Goal: Obtain resource: Download file/media

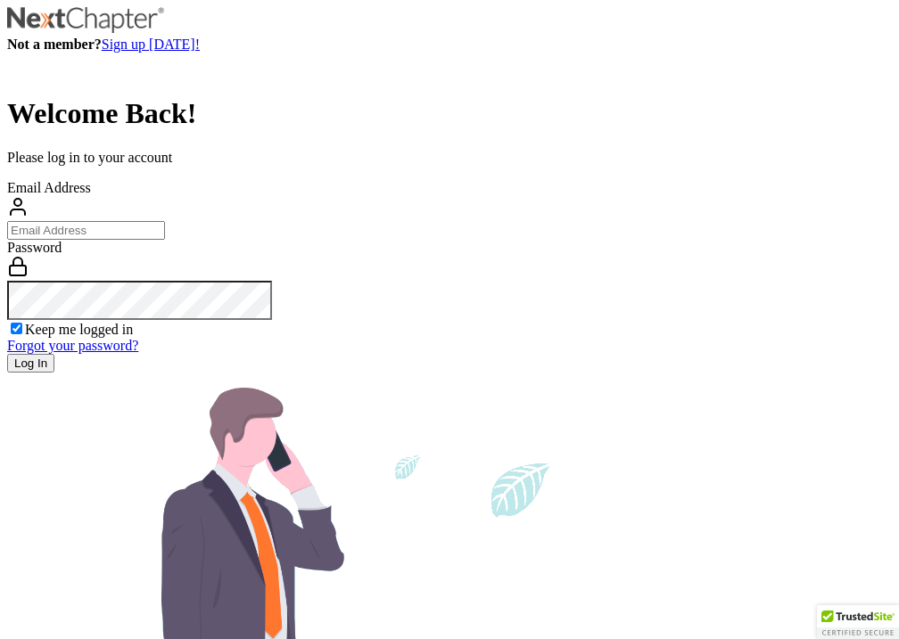
type input "[EMAIL_ADDRESS][DOMAIN_NAME]"
click at [54, 373] on input "Log In" at bounding box center [30, 363] width 47 height 19
type input "Thinking..."
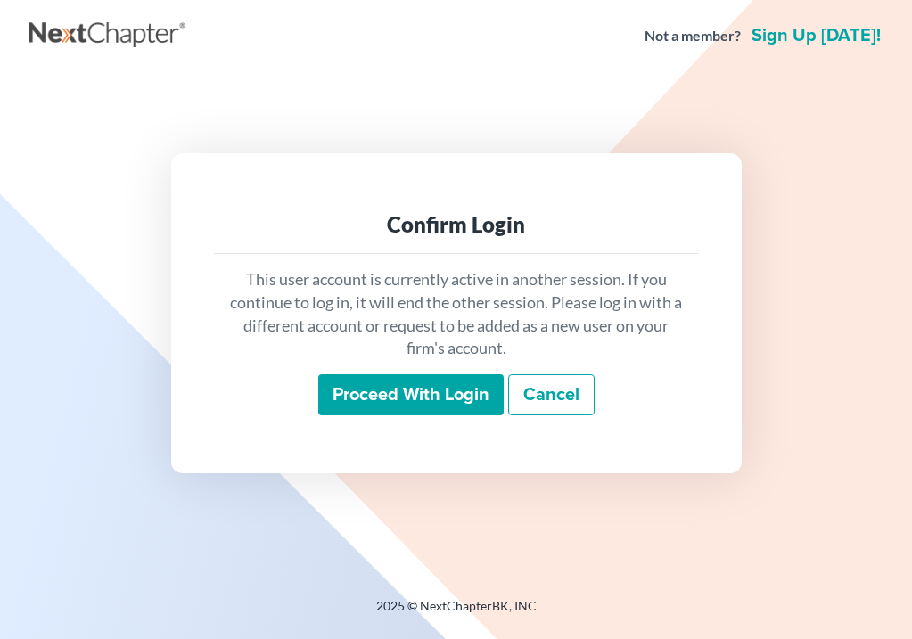
click at [458, 402] on input "Proceed with login" at bounding box center [410, 394] width 185 height 41
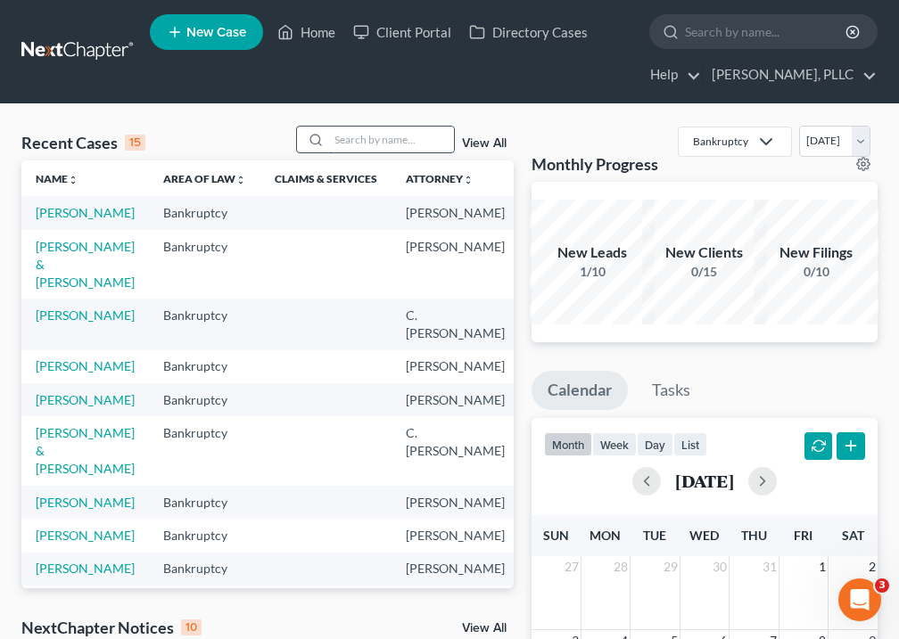
click at [387, 146] on input "search" at bounding box center [391, 140] width 125 height 26
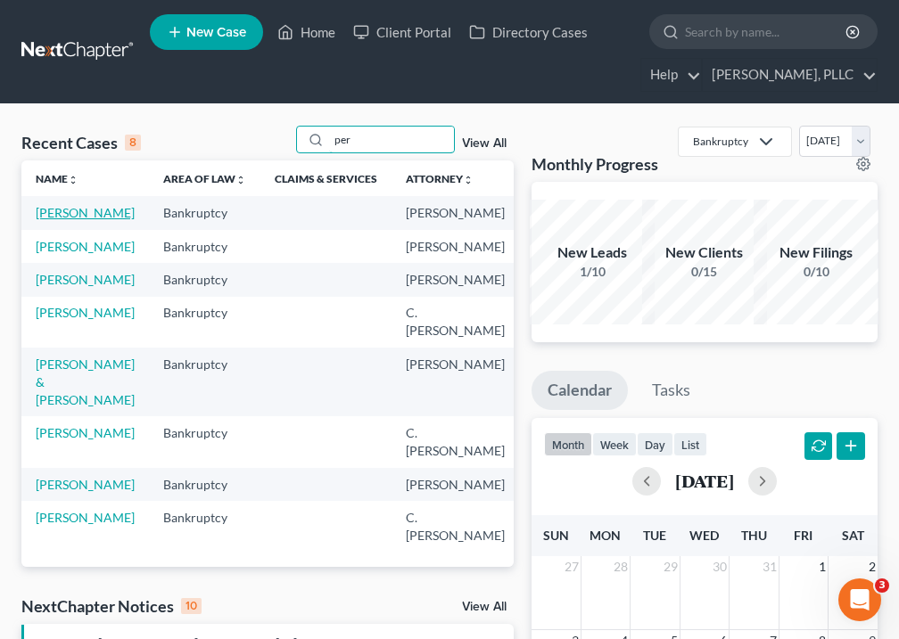
type input "per"
click at [68, 220] on link "[PERSON_NAME]" at bounding box center [85, 212] width 99 height 15
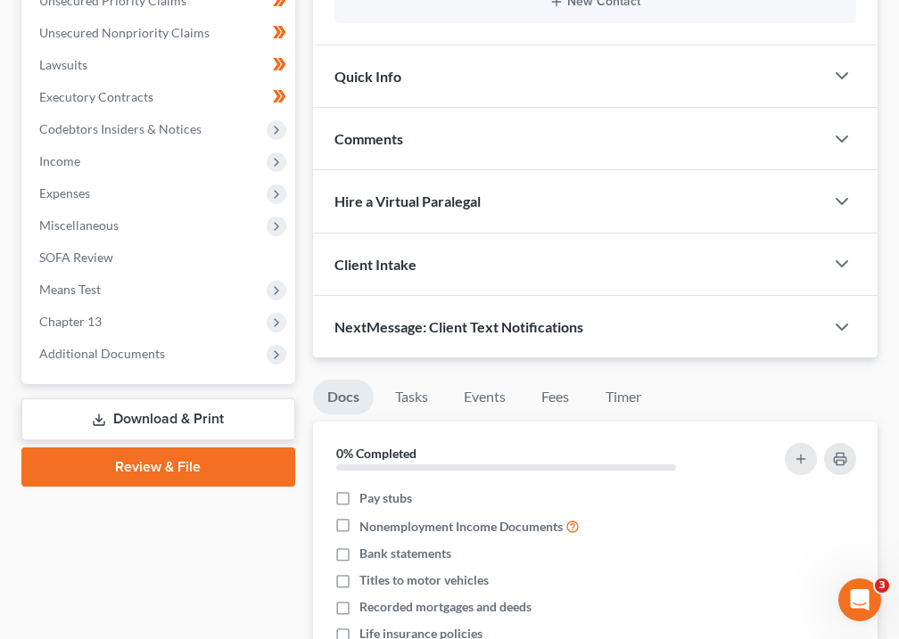
scroll to position [477, 0]
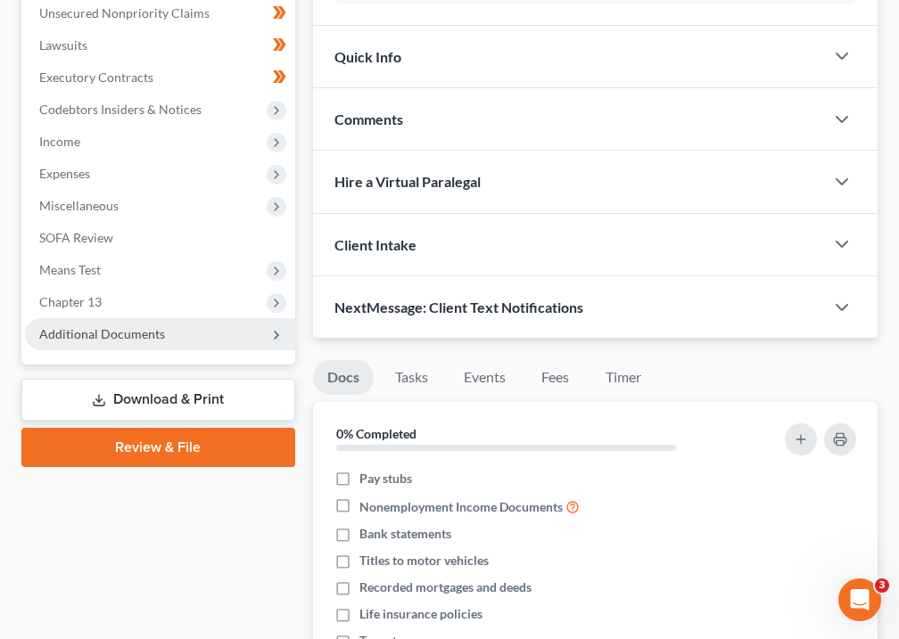
click at [103, 333] on span "Additional Documents" at bounding box center [102, 333] width 126 height 15
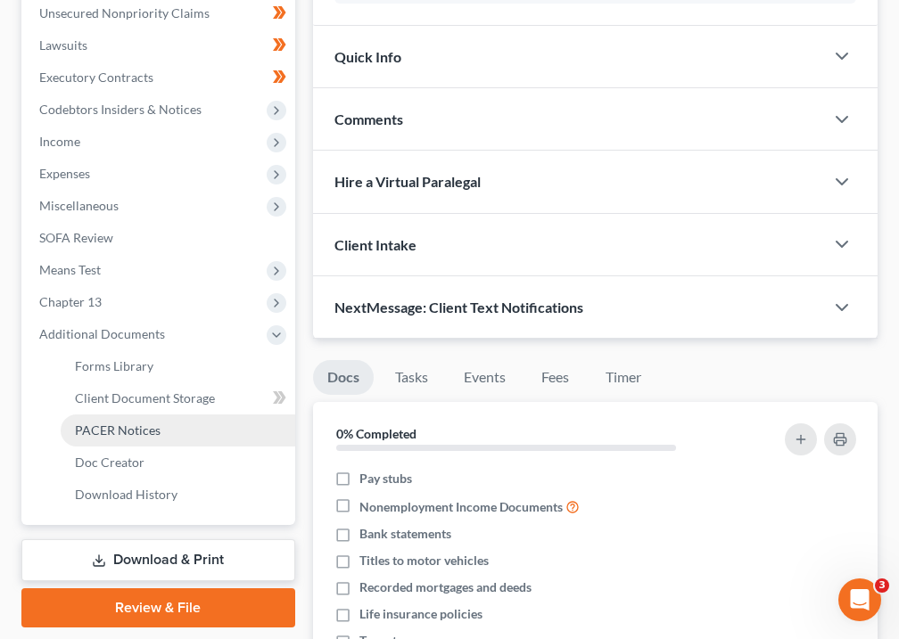
click at [123, 431] on span "PACER Notices" at bounding box center [118, 430] width 86 height 15
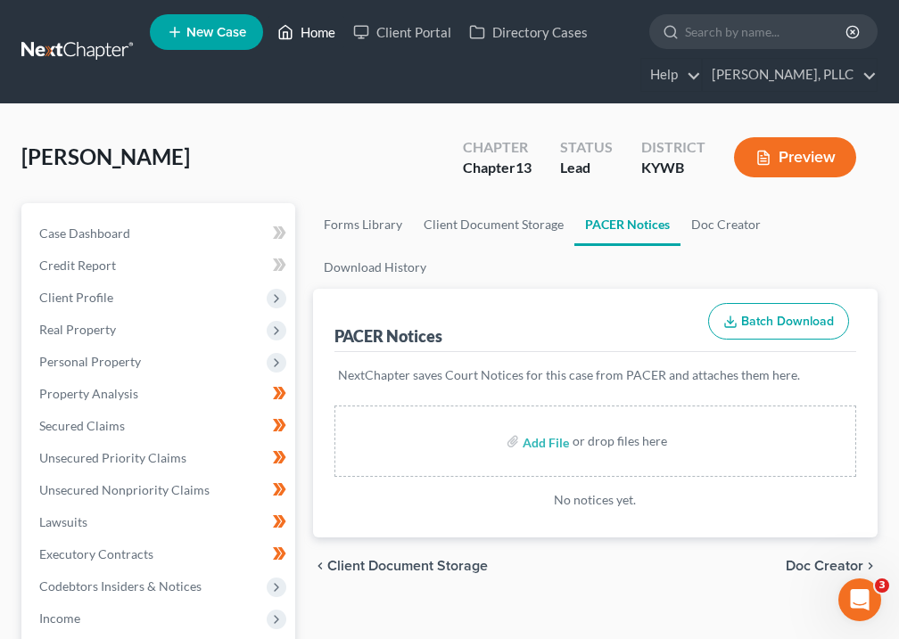
click at [321, 35] on link "Home" at bounding box center [306, 32] width 76 height 32
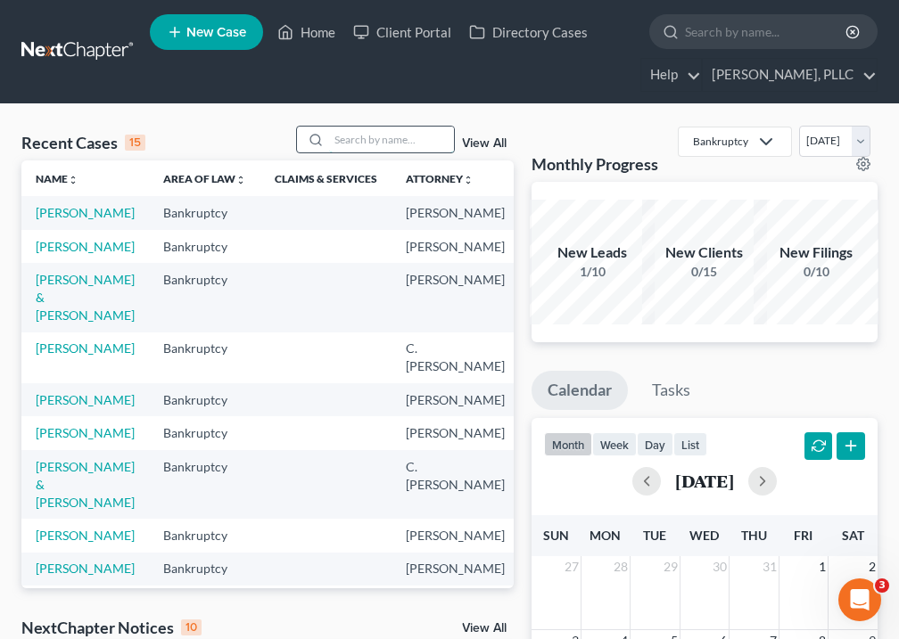
click at [382, 147] on input "search" at bounding box center [391, 140] width 125 height 26
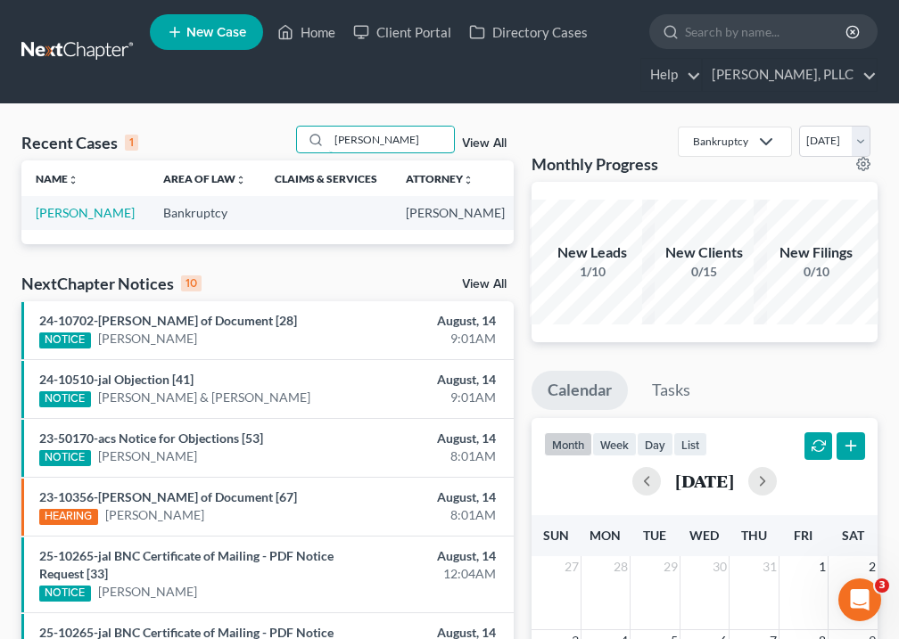
type input "[PERSON_NAME]"
drag, startPoint x: 374, startPoint y: 170, endPoint x: 56, endPoint y: 230, distance: 323.0
click at [56, 220] on link "[PERSON_NAME]" at bounding box center [85, 212] width 99 height 15
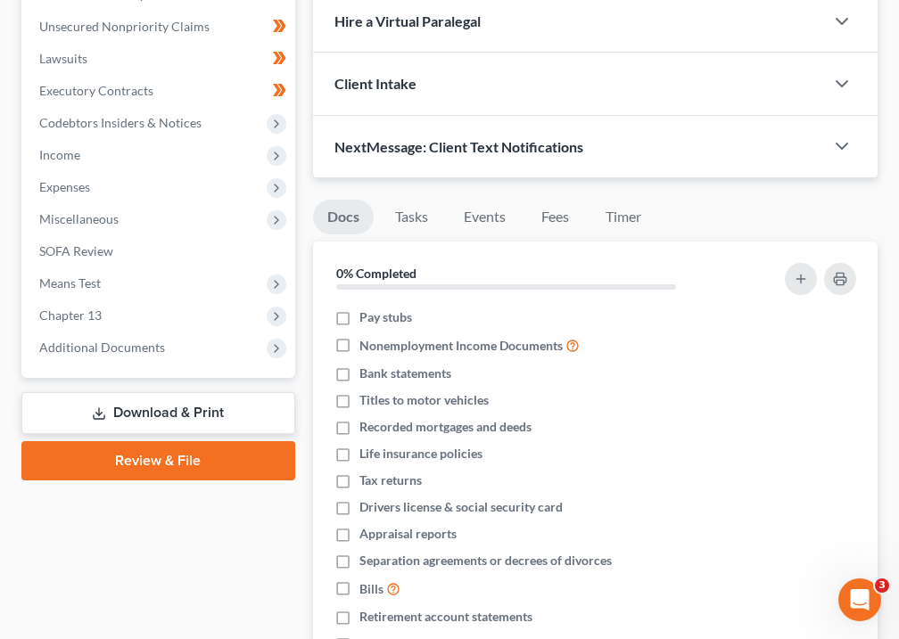
scroll to position [477, 0]
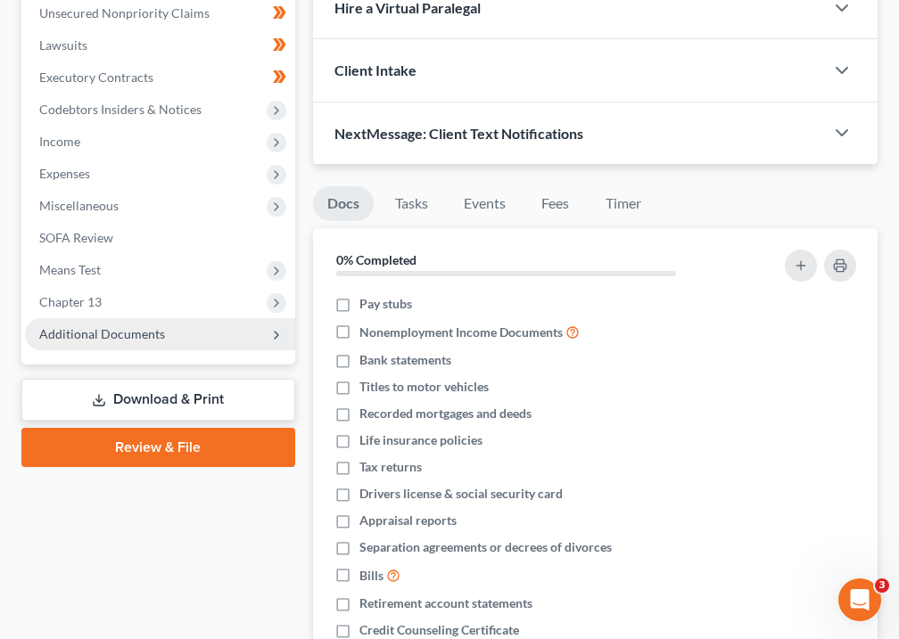
click at [98, 340] on span "Additional Documents" at bounding box center [102, 333] width 126 height 15
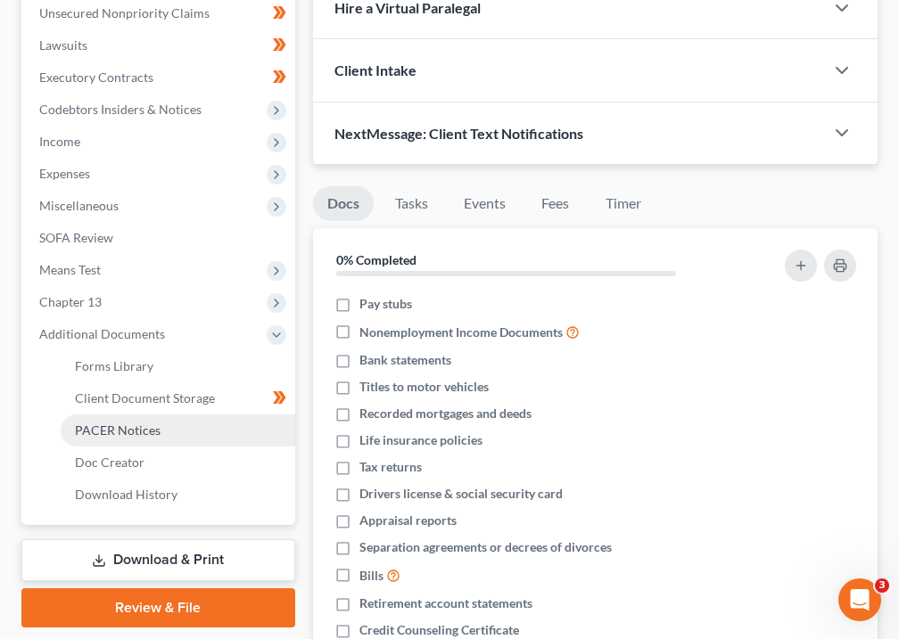
click at [103, 420] on link "PACER Notices" at bounding box center [178, 431] width 234 height 32
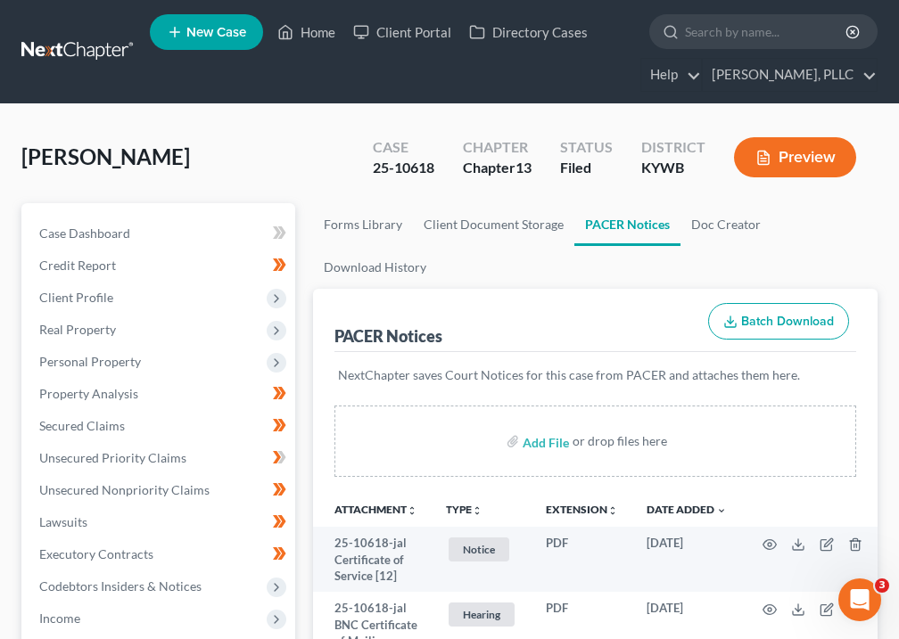
click at [476, 512] on icon "unfold_more" at bounding box center [477, 511] width 11 height 11
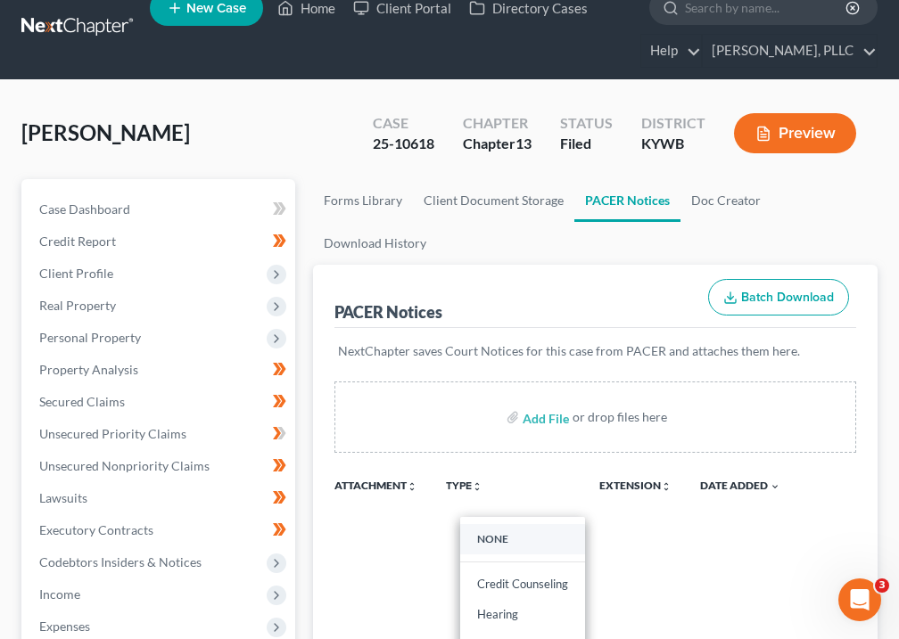
scroll to position [359, 0]
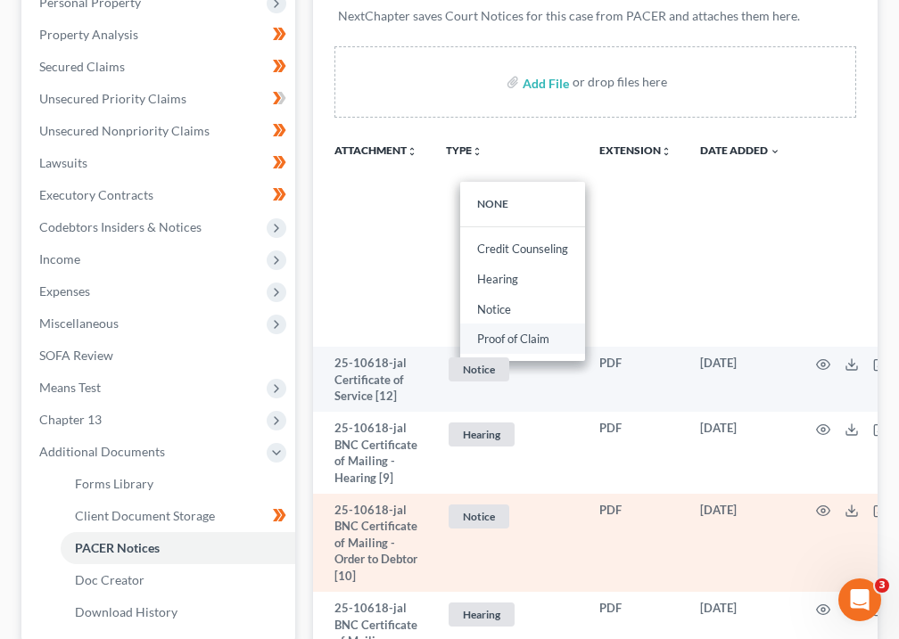
click at [524, 339] on link "Proof of Claim" at bounding box center [522, 339] width 125 height 30
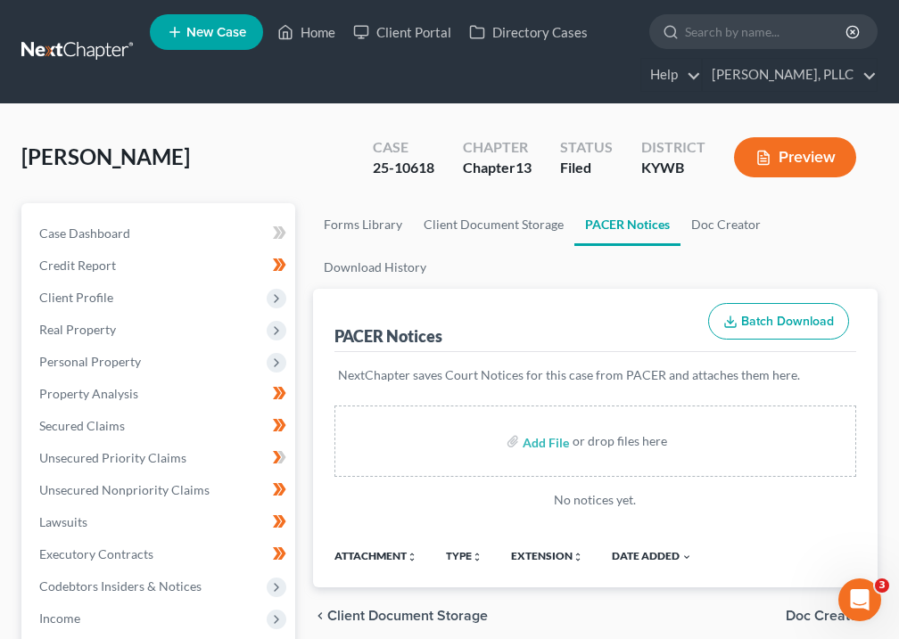
scroll to position [0, 0]
click at [306, 29] on link "Home" at bounding box center [306, 32] width 76 height 32
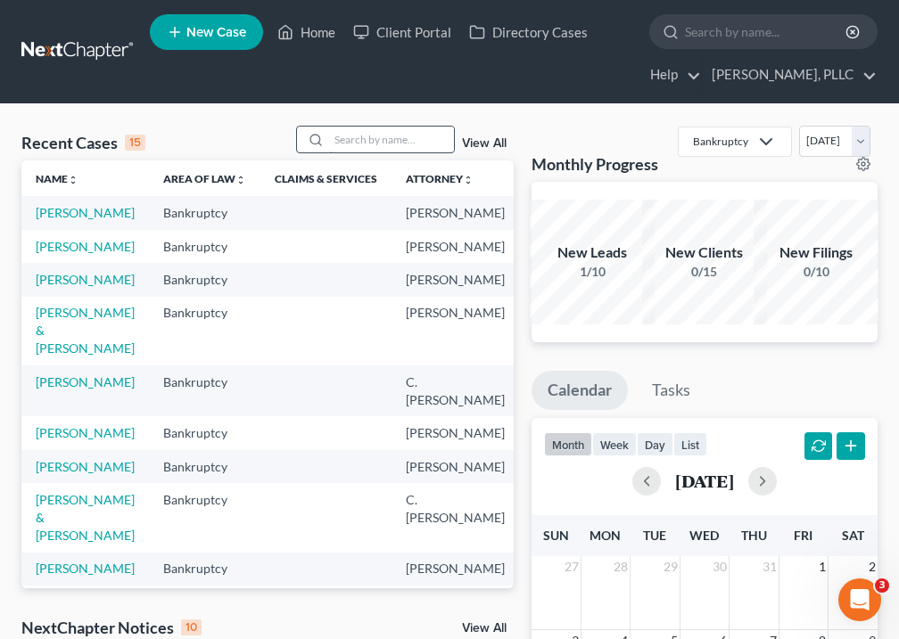
click at [350, 135] on input "search" at bounding box center [391, 140] width 125 height 26
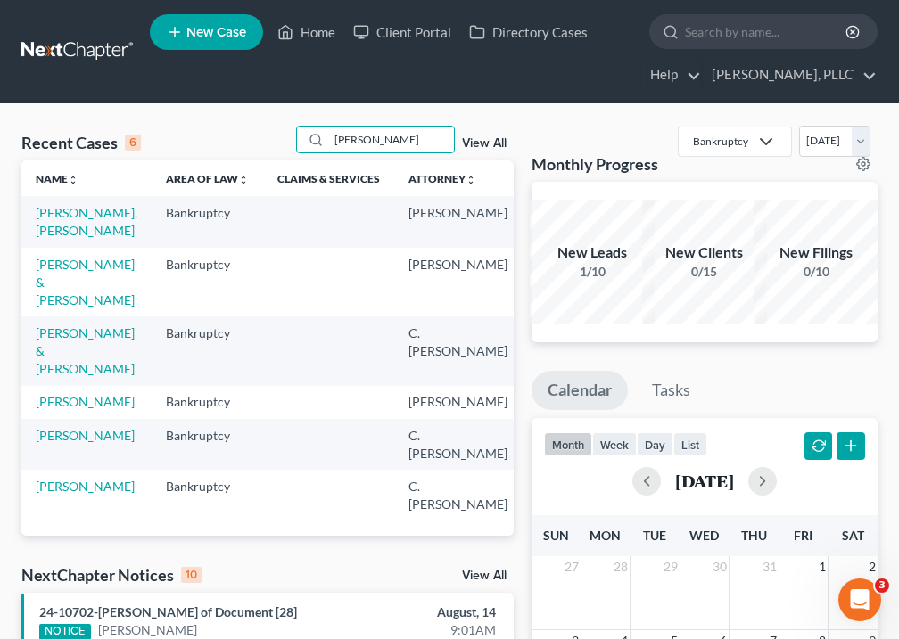
type input "[PERSON_NAME]"
drag, startPoint x: 325, startPoint y: 154, endPoint x: 62, endPoint y: 231, distance: 274.0
click at [62, 231] on link "[PERSON_NAME], [PERSON_NAME]" at bounding box center [87, 221] width 102 height 33
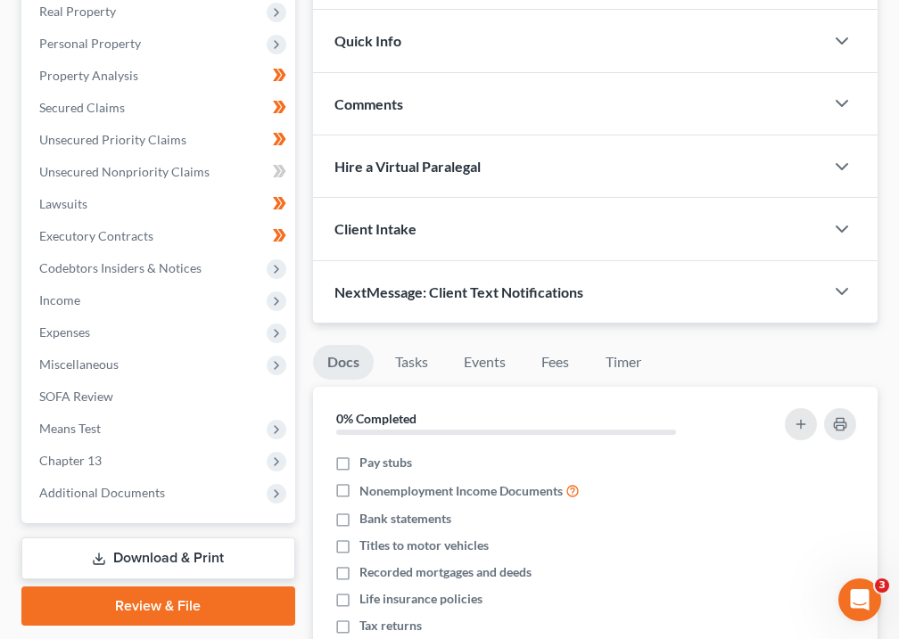
scroll to position [408, 0]
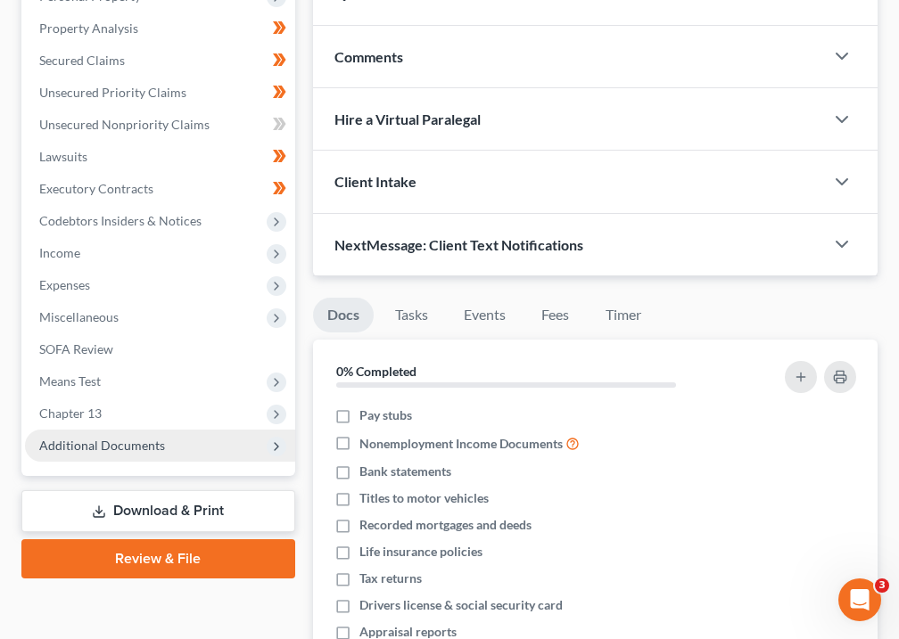
click at [119, 438] on span "Additional Documents" at bounding box center [102, 445] width 126 height 15
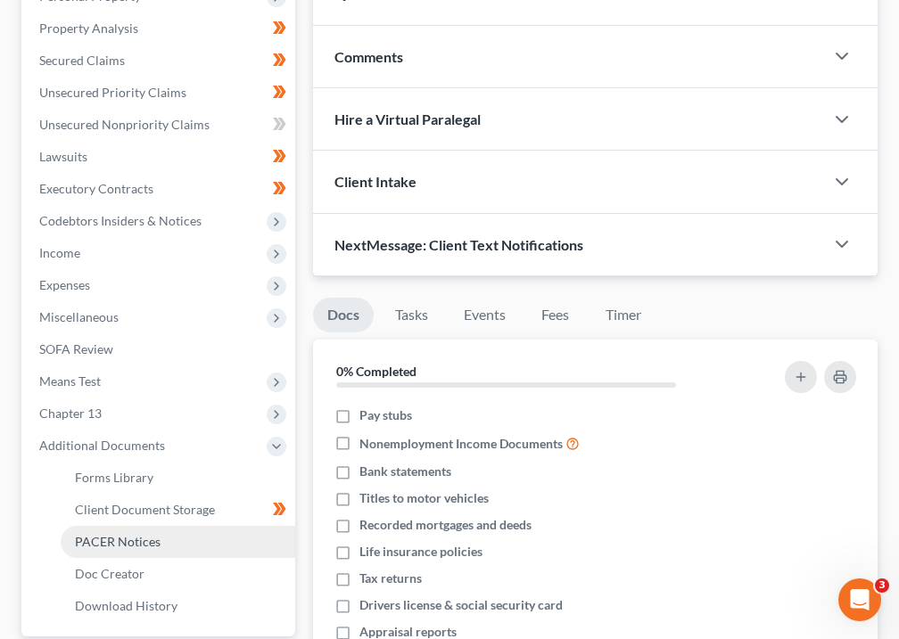
click at [104, 534] on span "PACER Notices" at bounding box center [118, 541] width 86 height 15
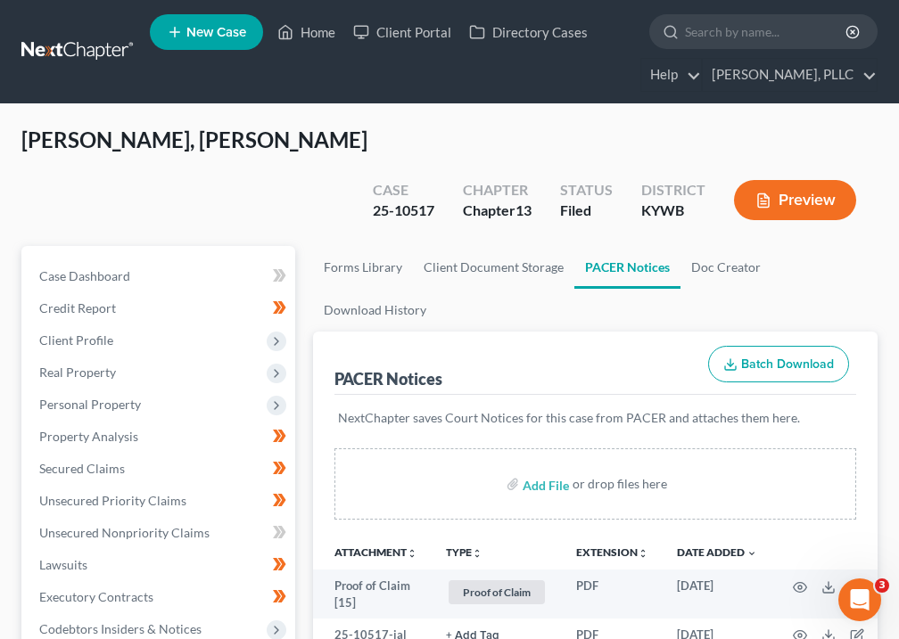
click at [479, 548] on icon "unfold_more" at bounding box center [477, 553] width 11 height 11
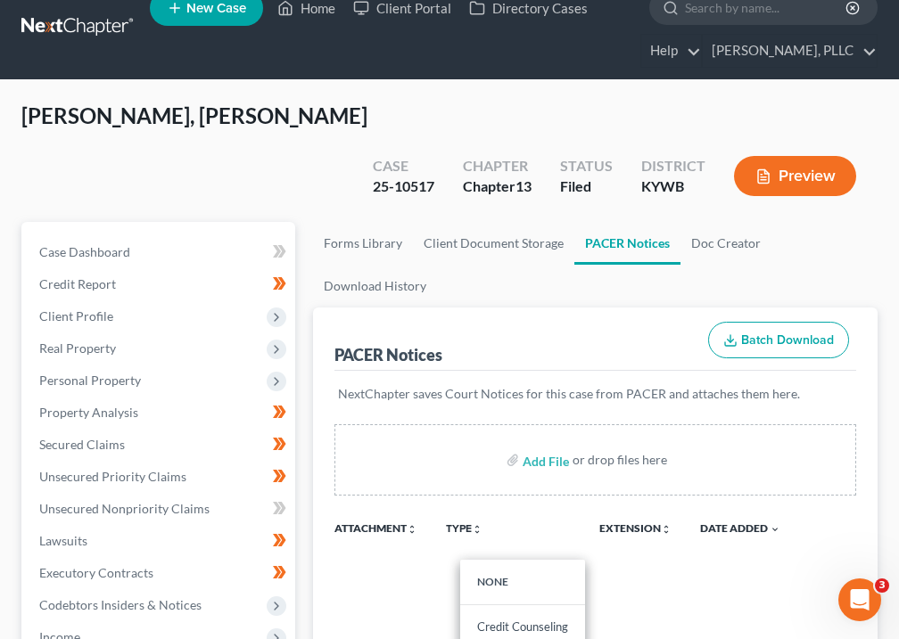
scroll to position [359, 0]
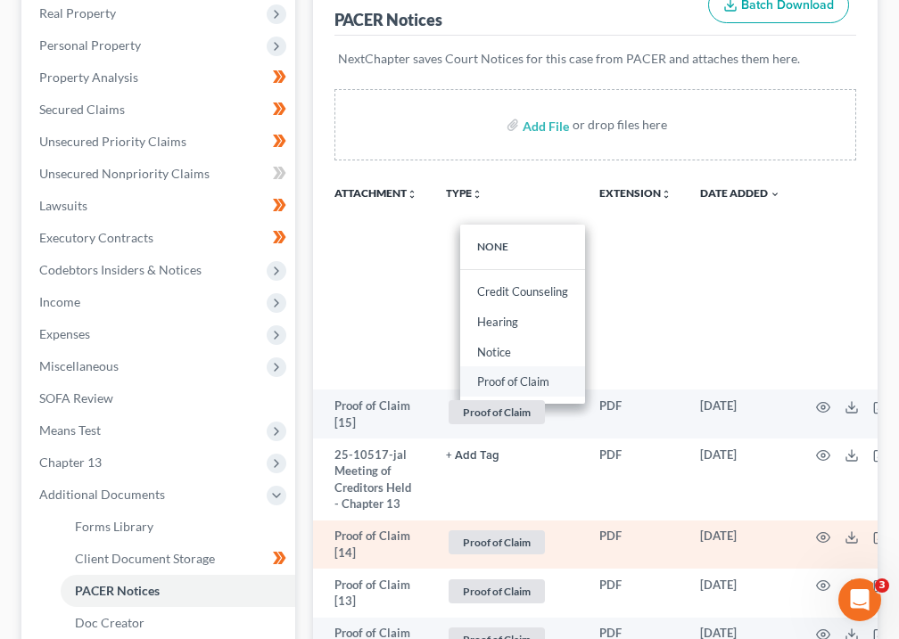
click at [524, 366] on link "Proof of Claim" at bounding box center [522, 381] width 125 height 30
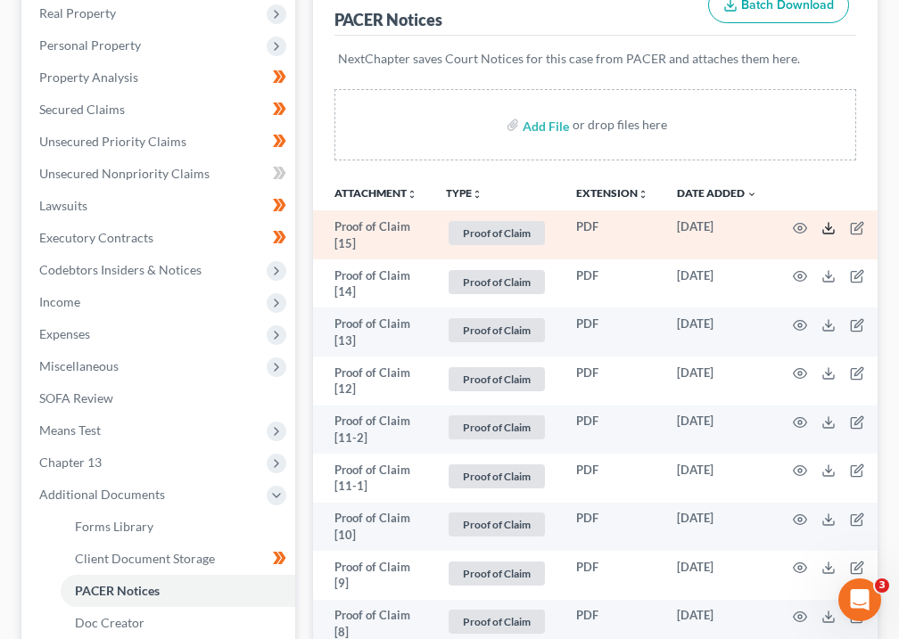
click at [831, 226] on polyline at bounding box center [828, 227] width 6 height 3
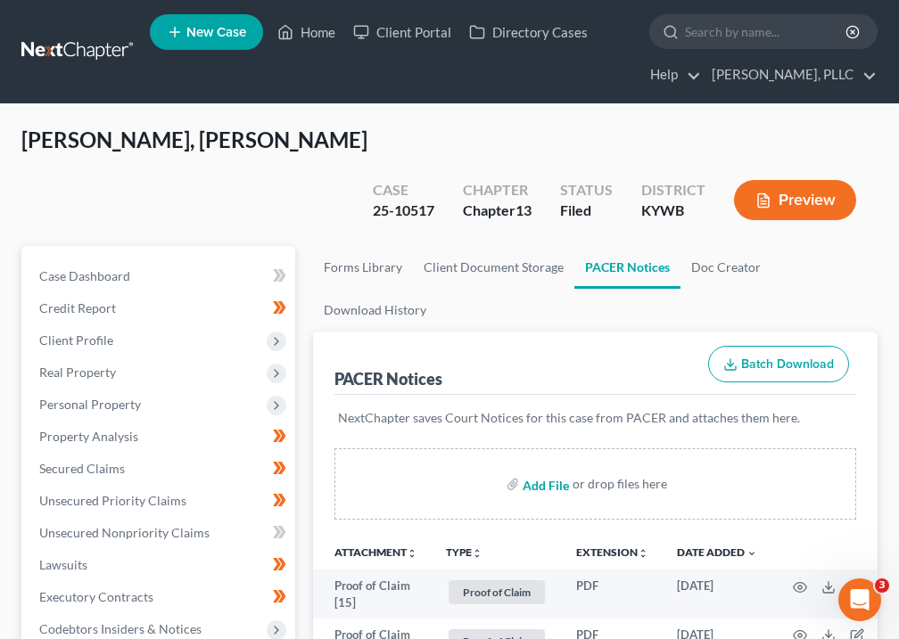
scroll to position [0, 0]
click at [316, 38] on link "Home" at bounding box center [306, 32] width 76 height 32
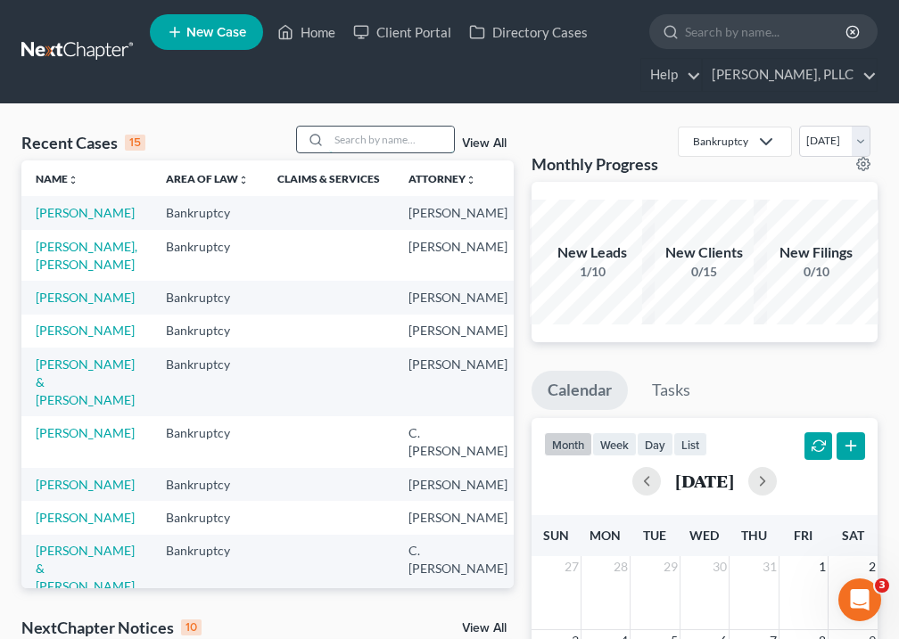
click at [377, 135] on input "search" at bounding box center [391, 140] width 125 height 26
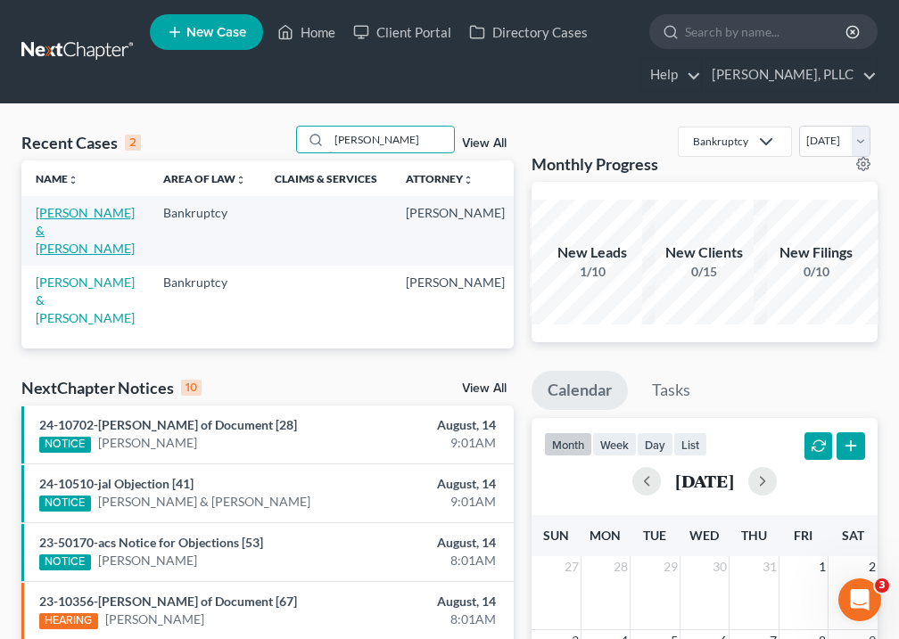
type input "[PERSON_NAME]"
click at [62, 249] on link "[PERSON_NAME] & [PERSON_NAME]" at bounding box center [85, 230] width 99 height 51
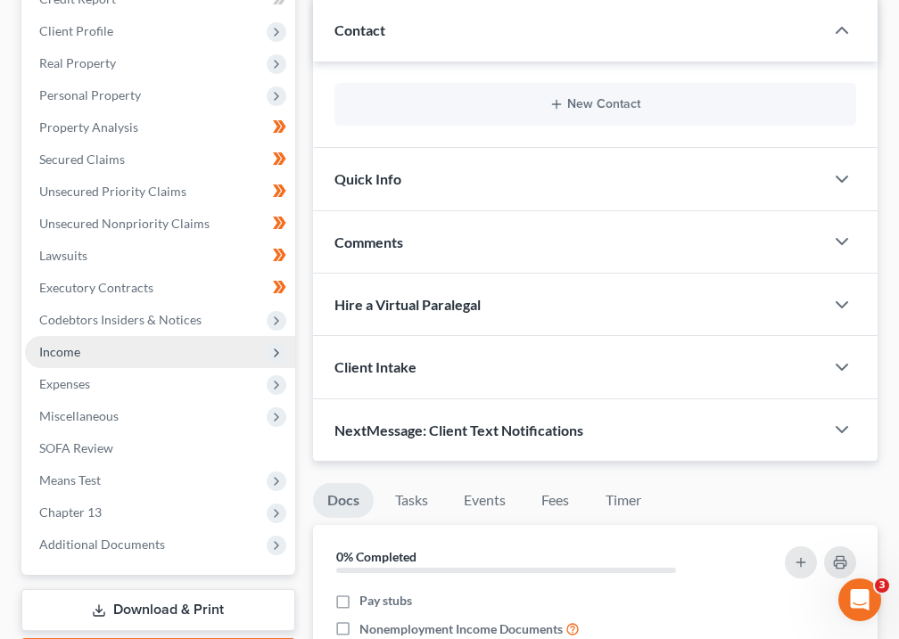
scroll to position [365, 0]
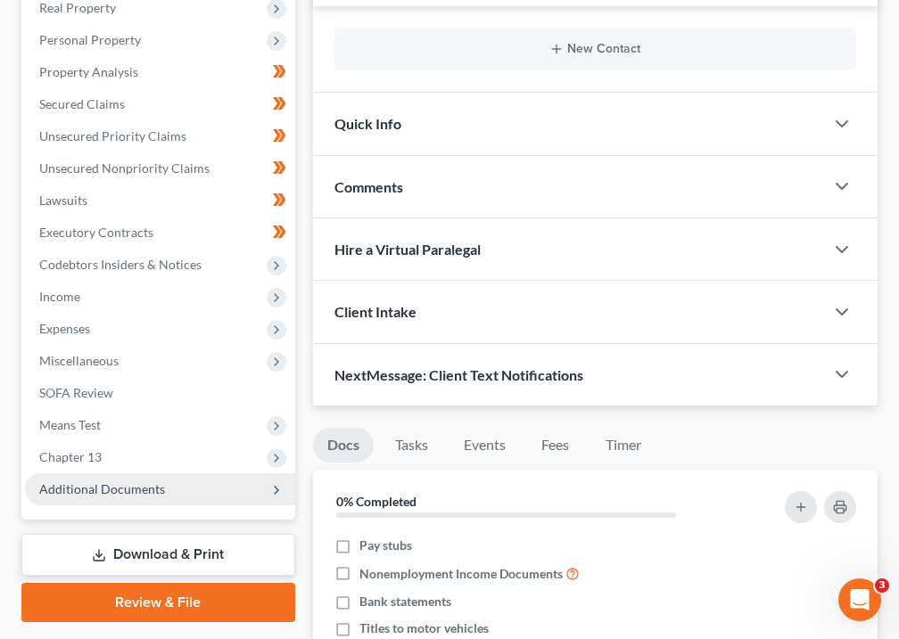
click at [90, 481] on span "Additional Documents" at bounding box center [102, 488] width 126 height 15
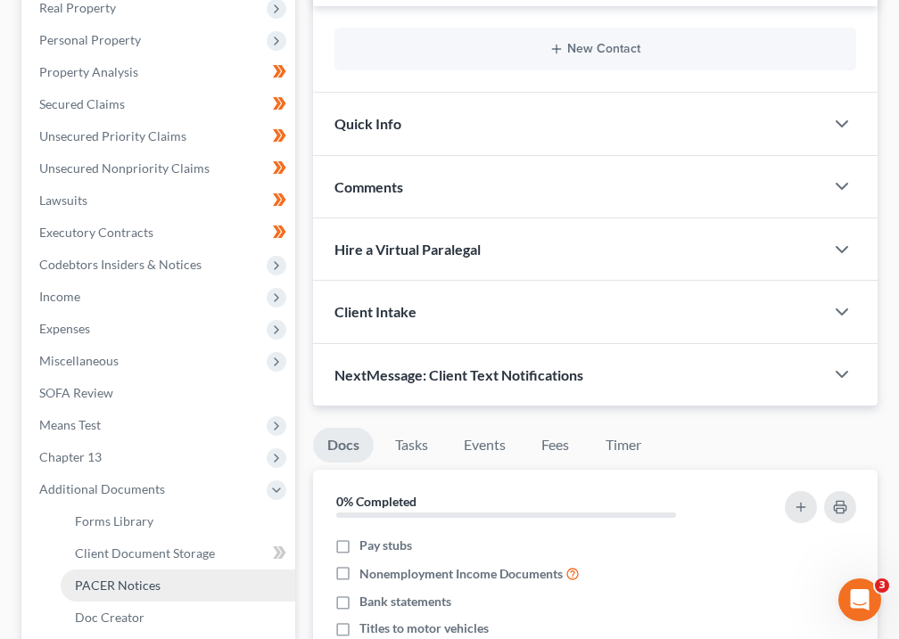
click at [131, 578] on span "PACER Notices" at bounding box center [118, 585] width 86 height 15
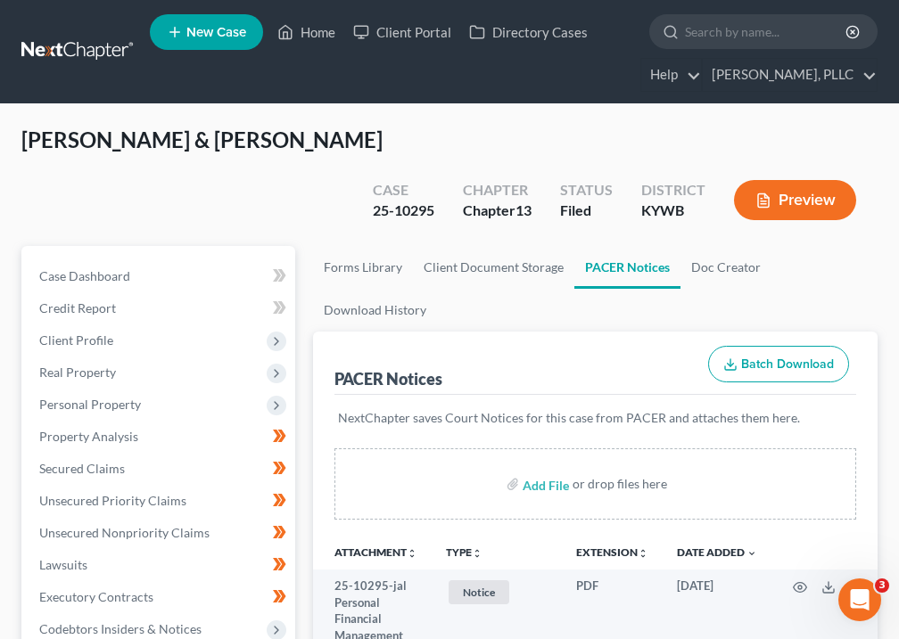
click at [473, 547] on button "TYPE unfold_more" at bounding box center [464, 553] width 37 height 12
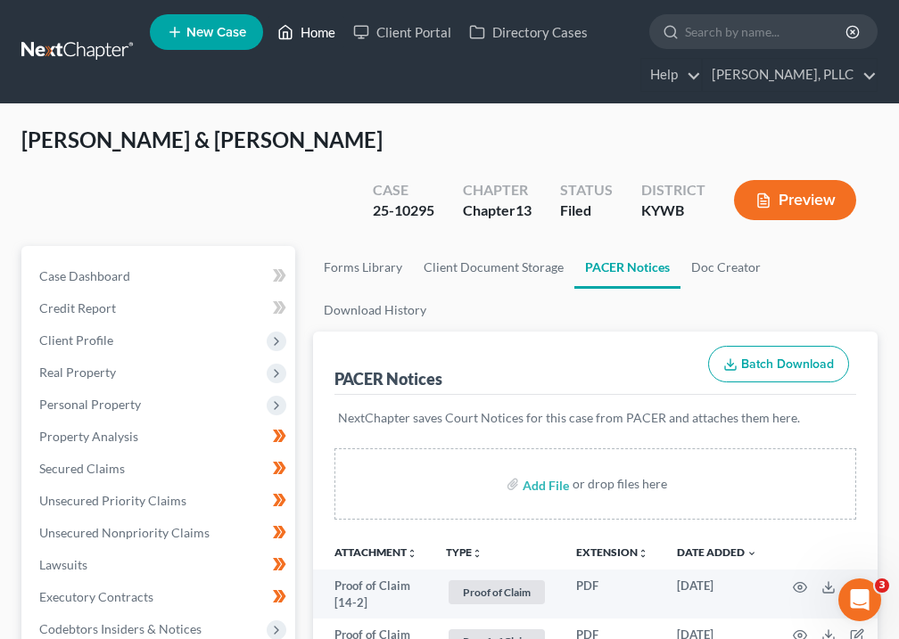
click at [308, 30] on link "Home" at bounding box center [306, 32] width 76 height 32
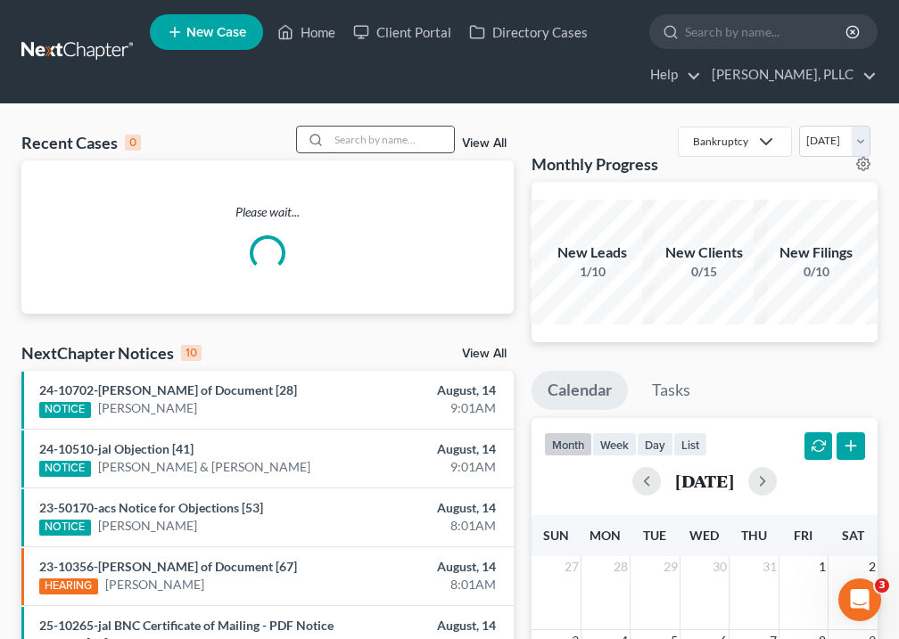
click at [374, 143] on input "search" at bounding box center [391, 140] width 125 height 26
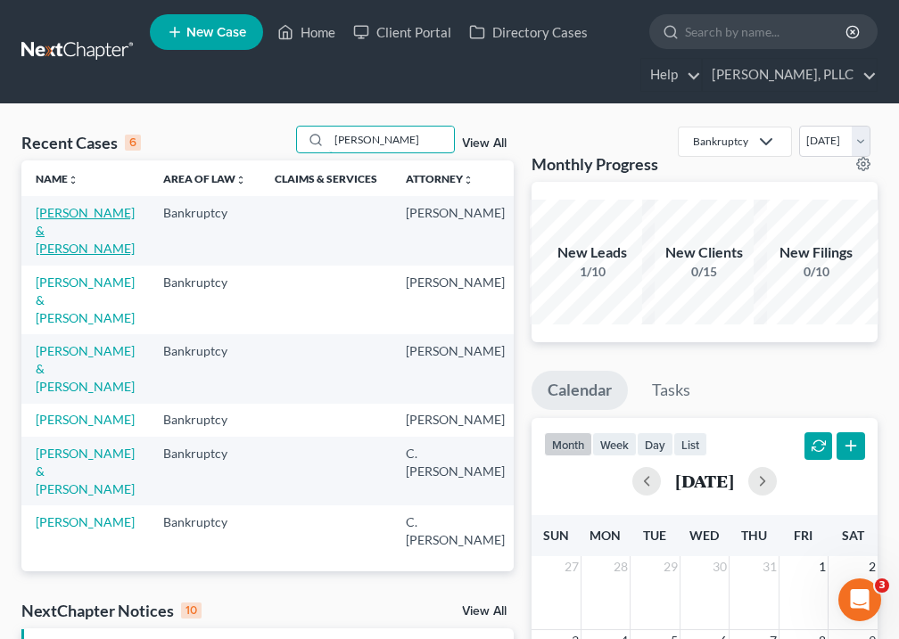
type input "[PERSON_NAME]"
click at [74, 250] on link "[PERSON_NAME] & [PERSON_NAME]" at bounding box center [85, 230] width 99 height 51
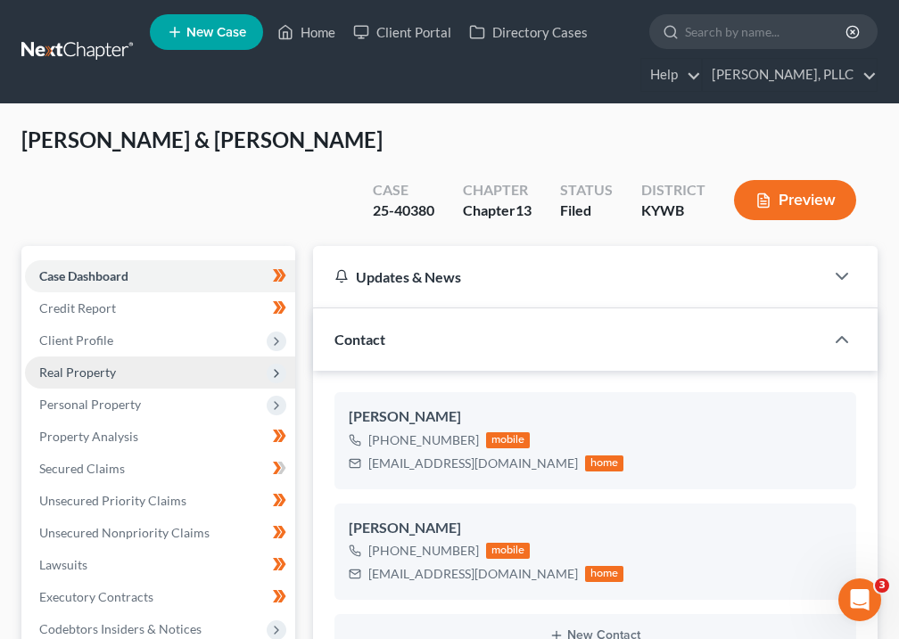
scroll to position [455, 0]
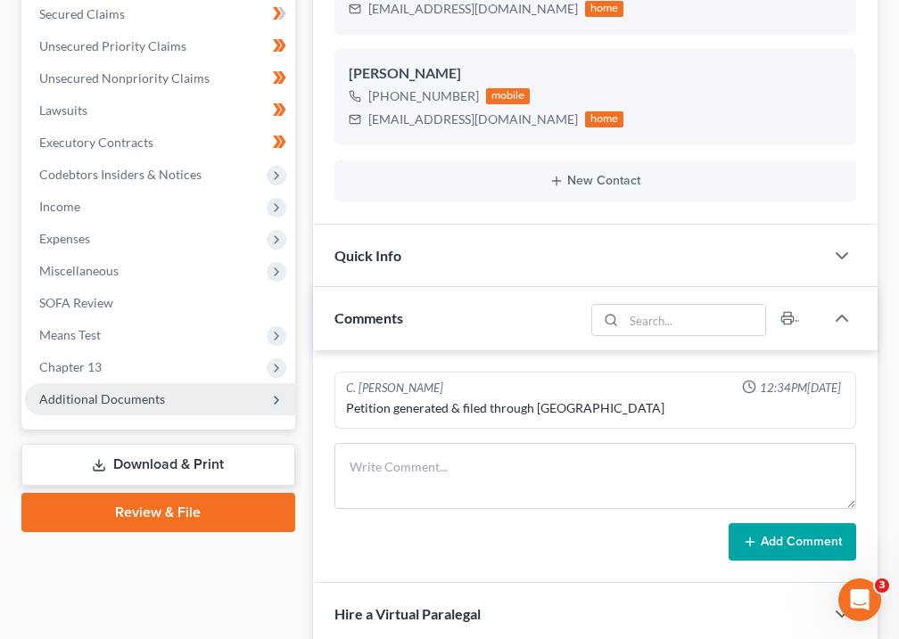
click at [62, 391] on span "Additional Documents" at bounding box center [102, 398] width 126 height 15
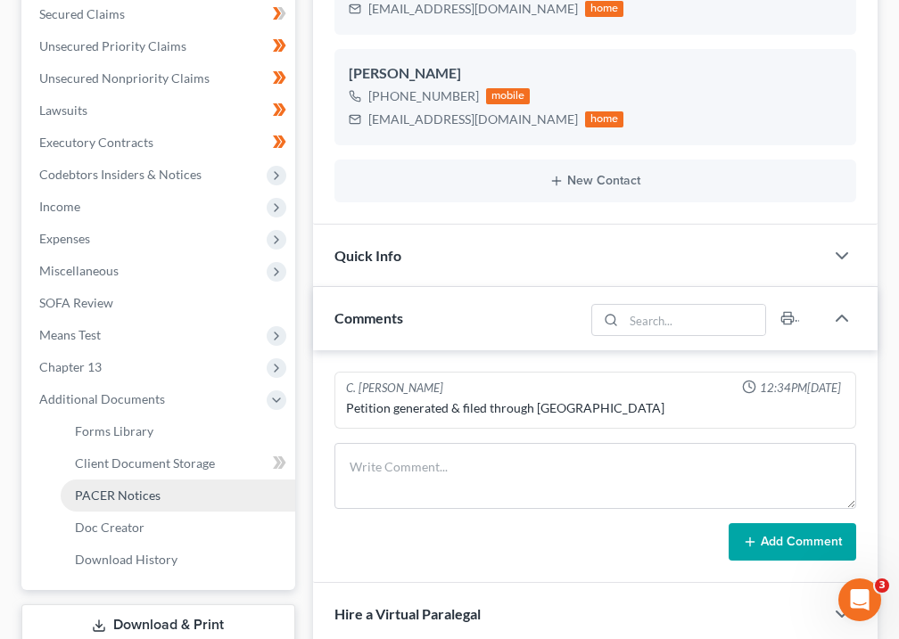
click at [97, 488] on span "PACER Notices" at bounding box center [118, 495] width 86 height 15
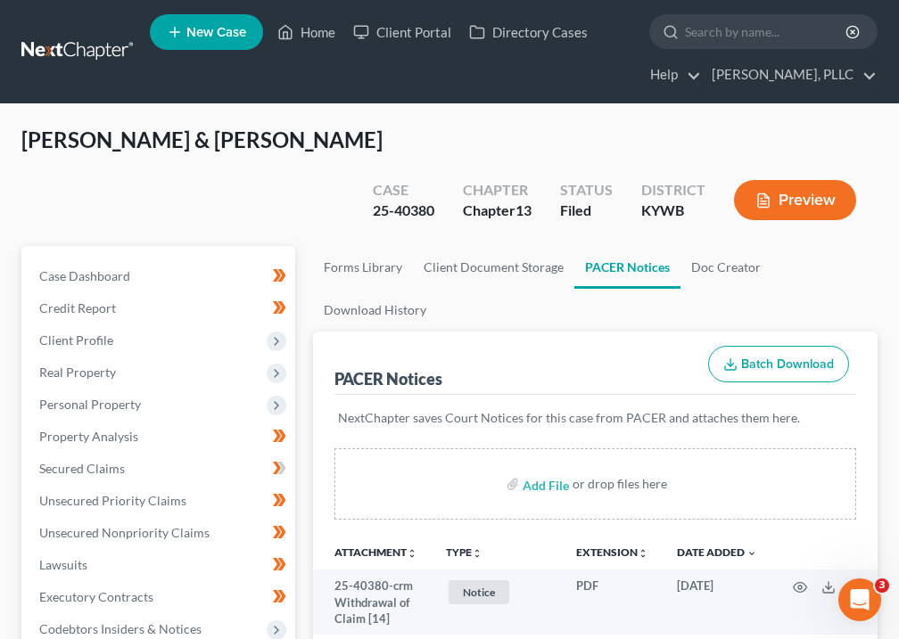
click at [477, 548] on icon "unfold_more" at bounding box center [477, 553] width 11 height 11
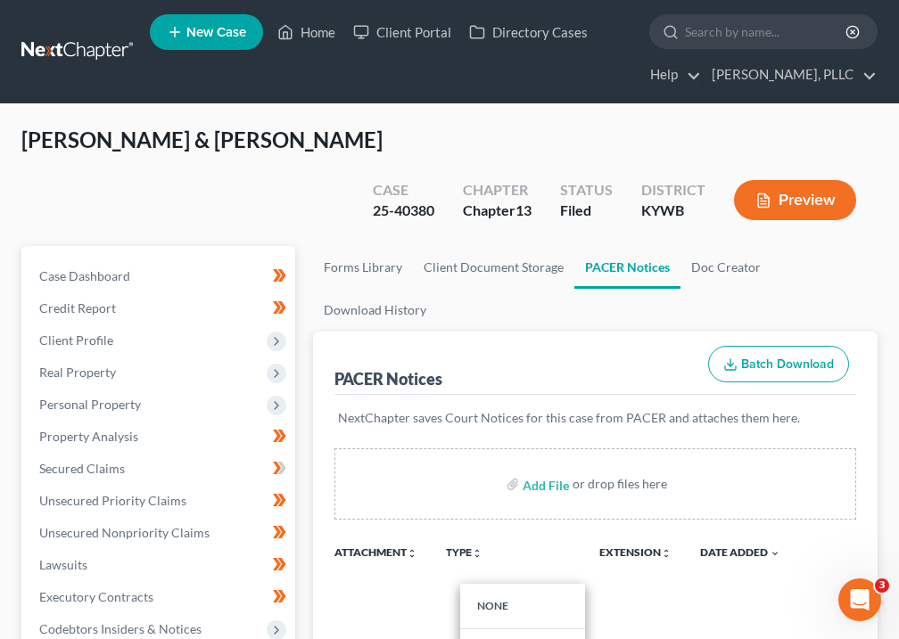
scroll to position [359, 0]
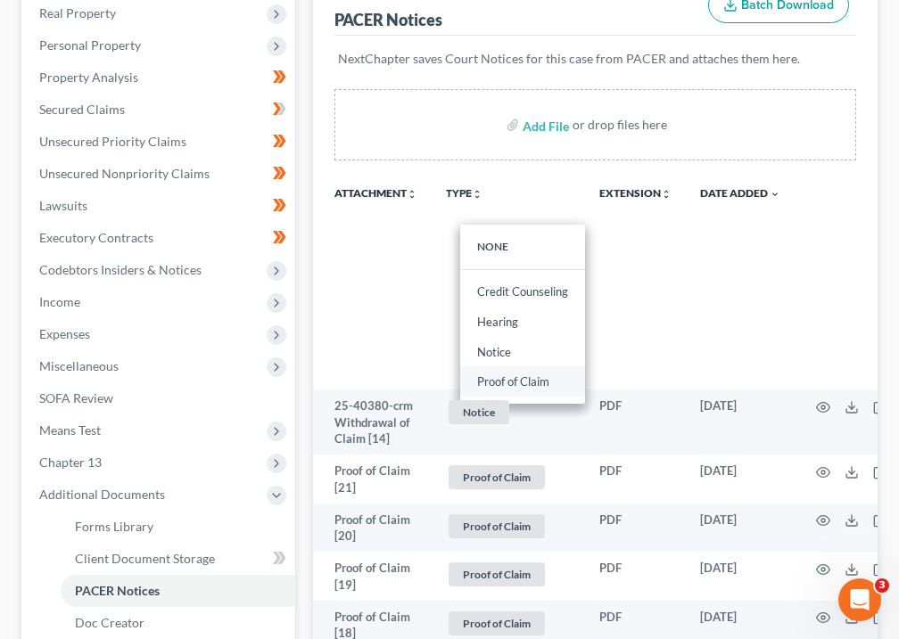
click at [524, 366] on link "Proof of Claim" at bounding box center [522, 381] width 125 height 30
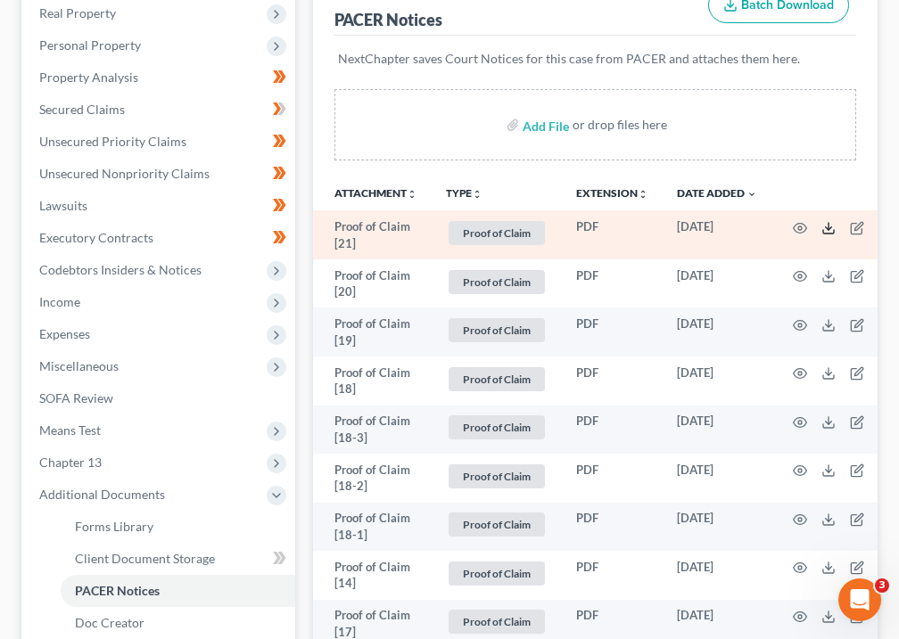
click at [828, 223] on line at bounding box center [828, 226] width 0 height 7
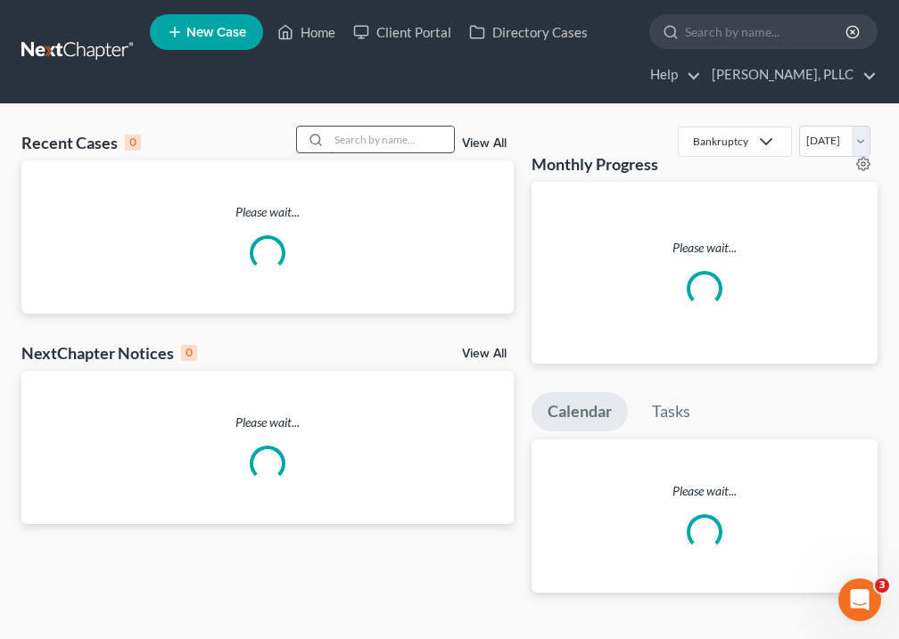
click at [367, 148] on input "search" at bounding box center [391, 140] width 125 height 26
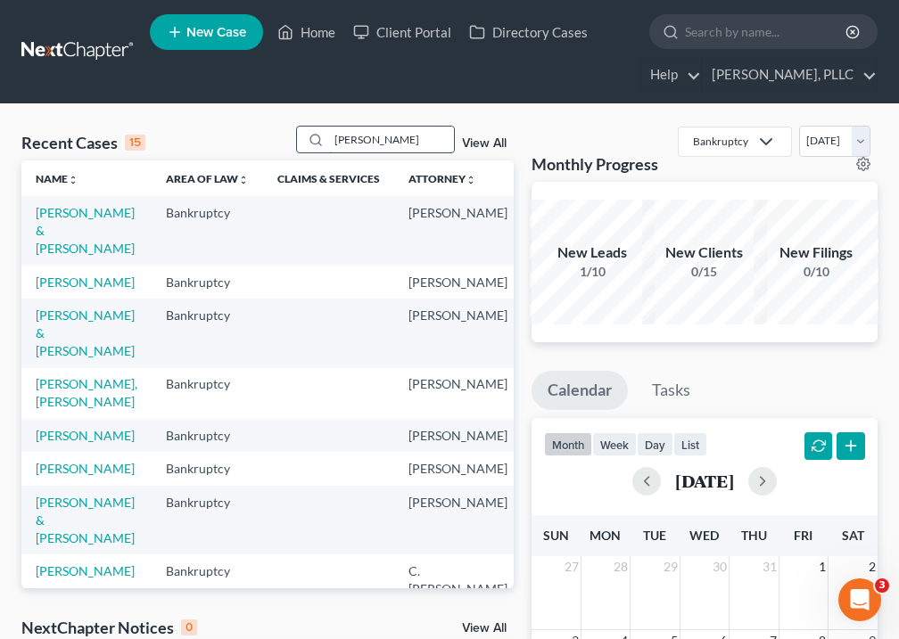
type input "[PERSON_NAME]"
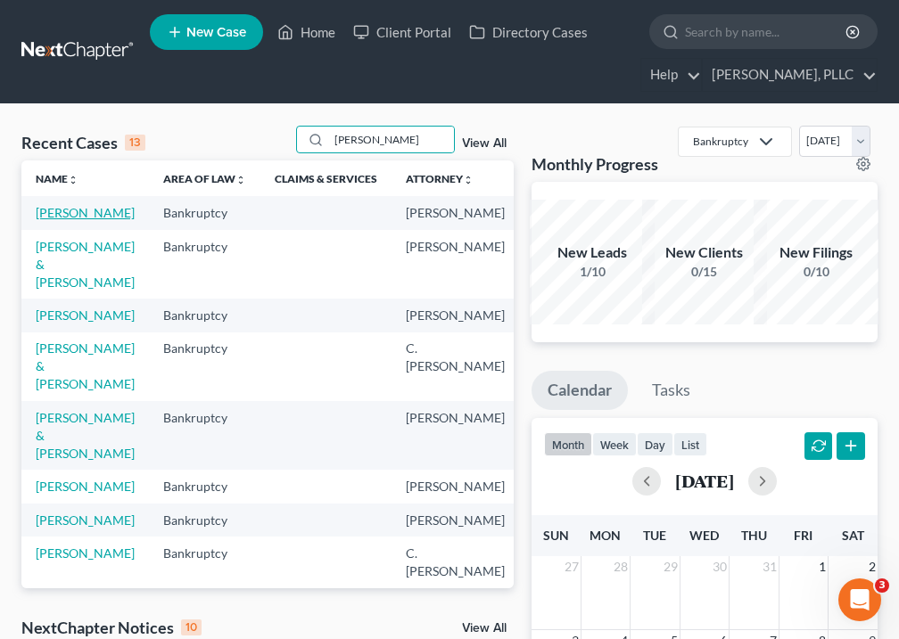
click at [63, 220] on link "[PERSON_NAME]" at bounding box center [85, 212] width 99 height 15
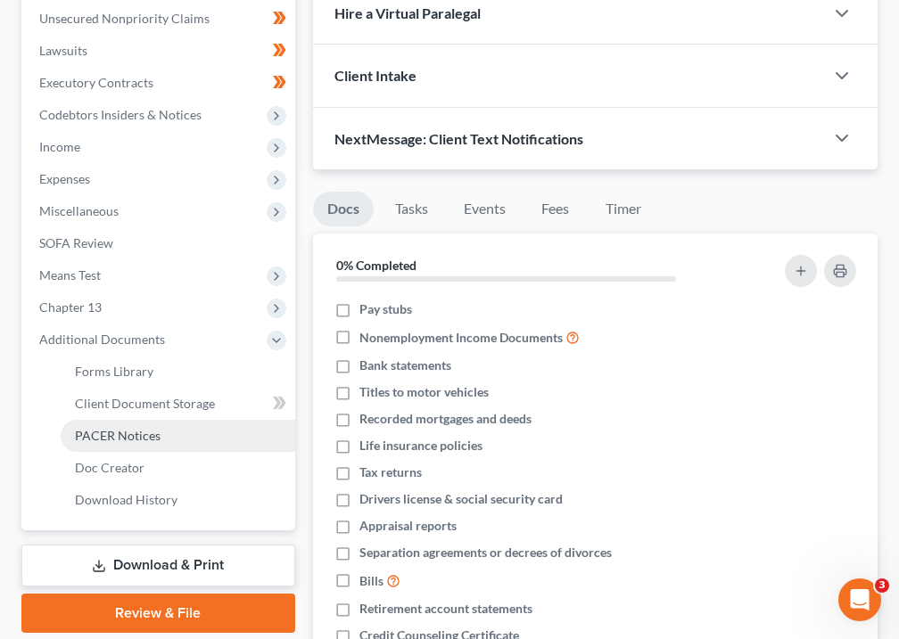
click at [119, 441] on span "PACER Notices" at bounding box center [118, 435] width 86 height 15
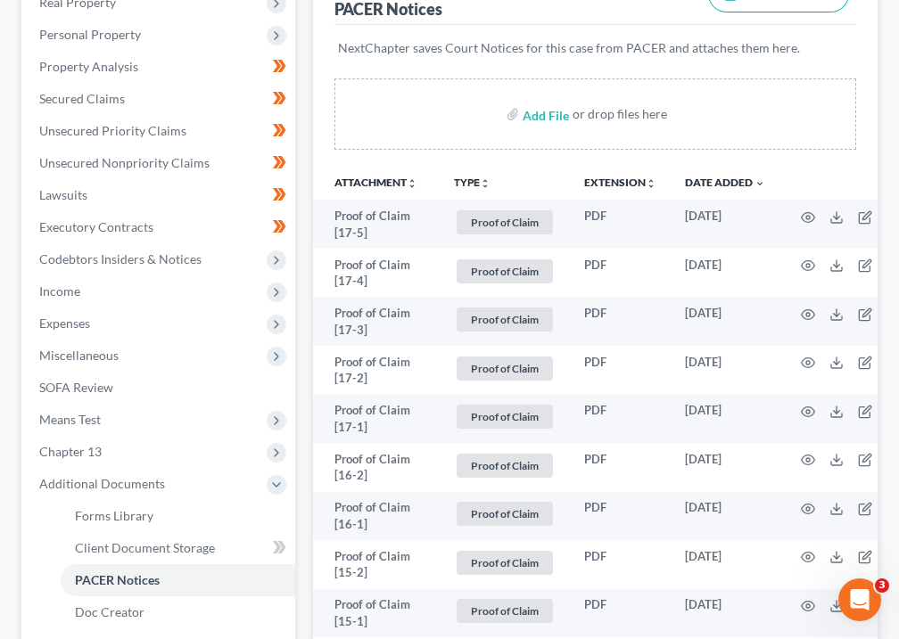
scroll to position [490, 0]
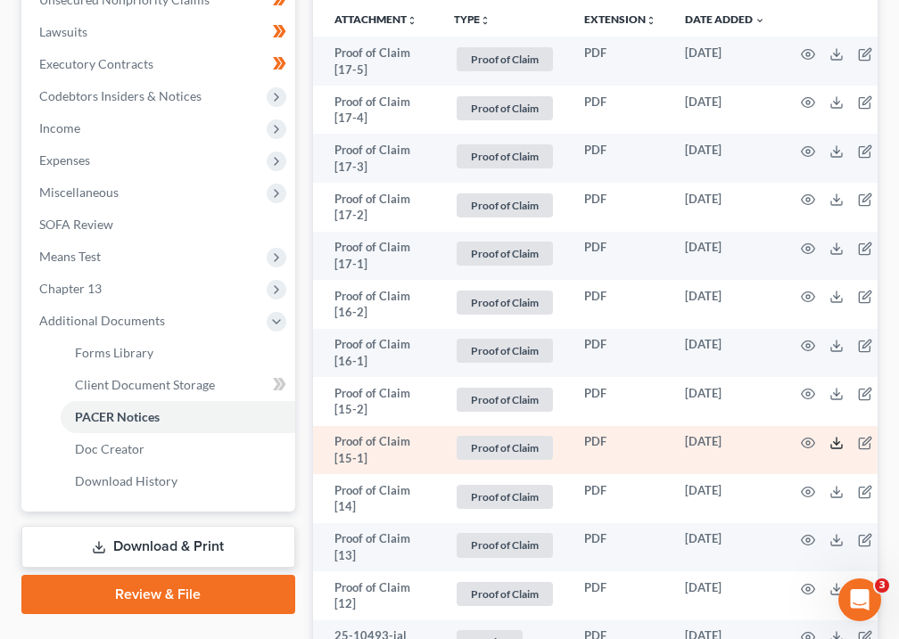
click at [831, 445] on icon at bounding box center [836, 447] width 11 height 4
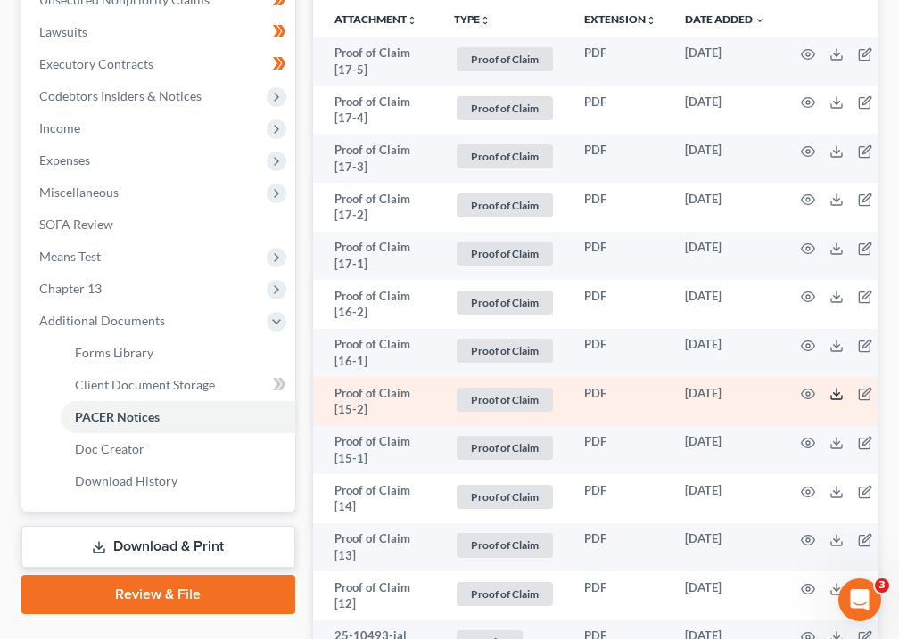
click at [829, 390] on icon at bounding box center [836, 394] width 14 height 14
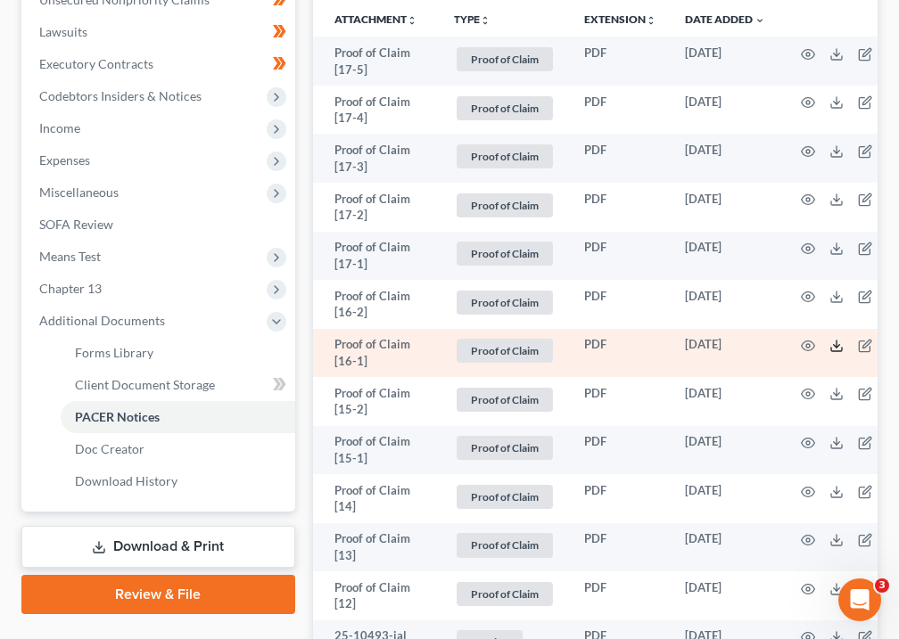
click at [833, 345] on icon at bounding box center [836, 346] width 14 height 14
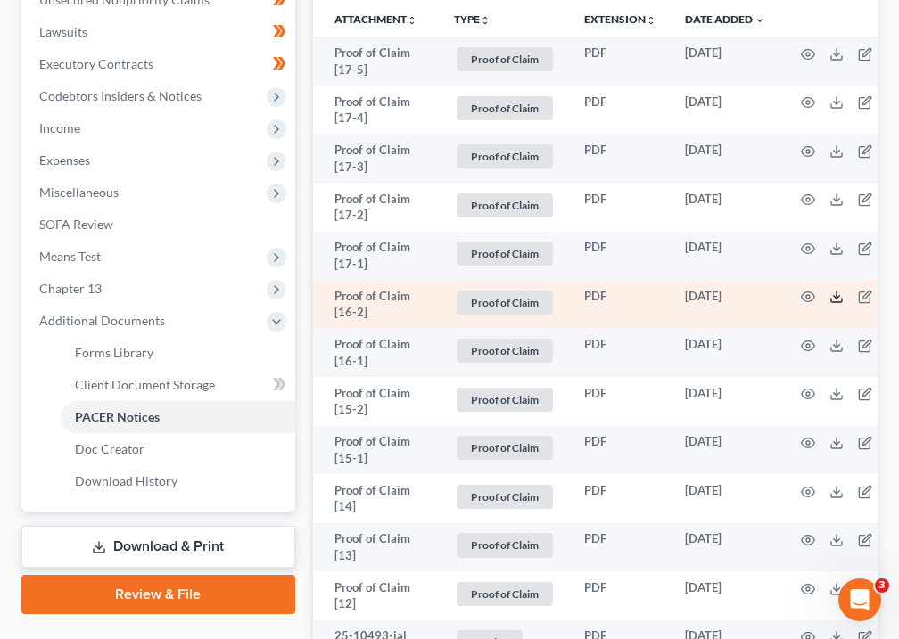
click at [830, 296] on icon at bounding box center [836, 297] width 14 height 14
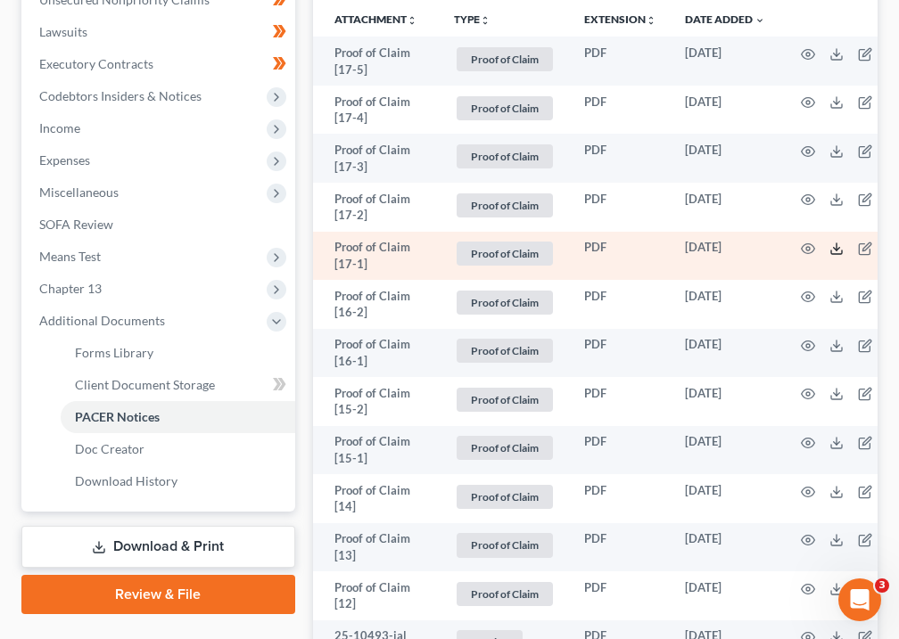
click at [836, 246] on line at bounding box center [836, 246] width 0 height 7
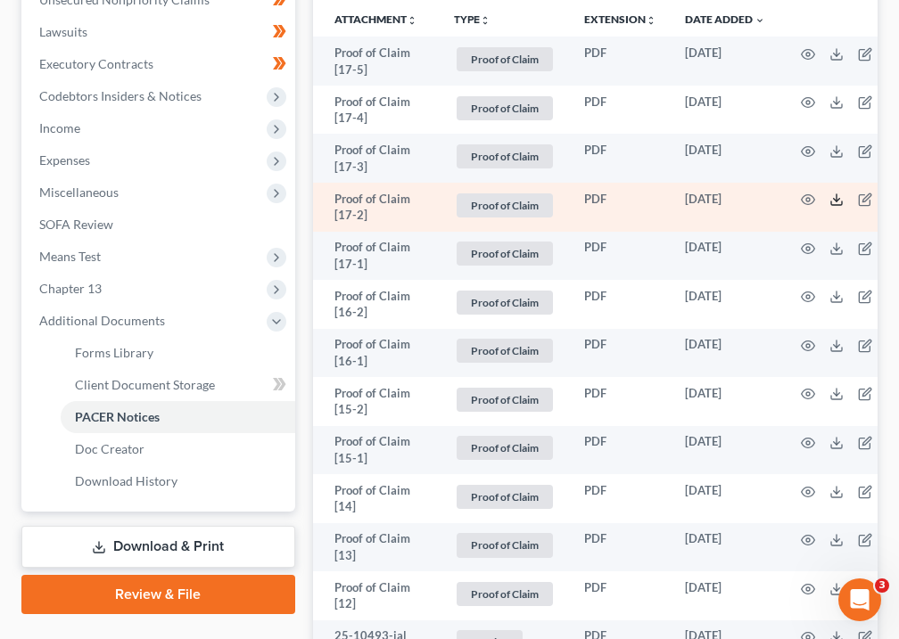
click at [834, 199] on icon at bounding box center [836, 200] width 14 height 14
click at [829, 199] on icon at bounding box center [836, 200] width 14 height 14
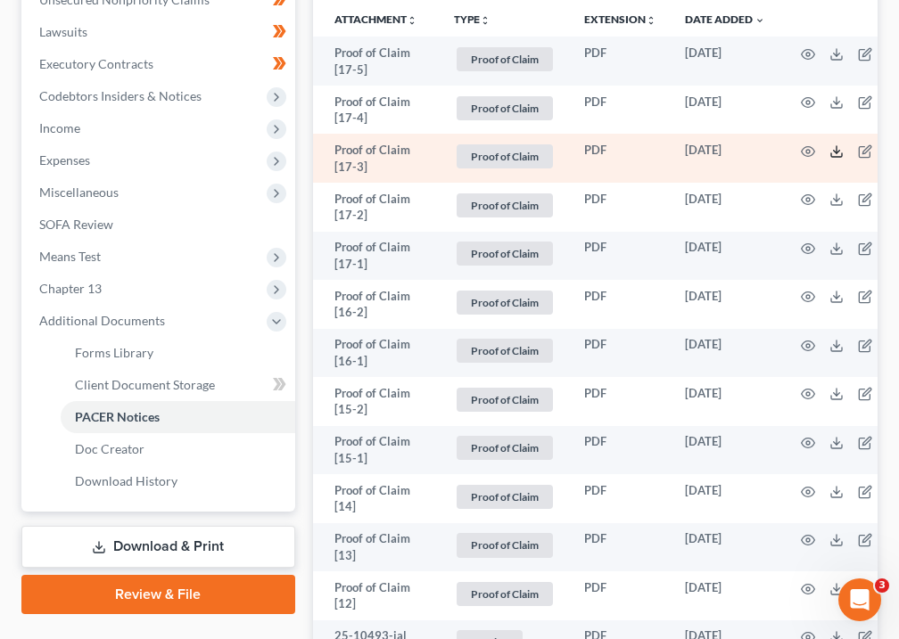
click at [833, 151] on polyline at bounding box center [836, 151] width 6 height 3
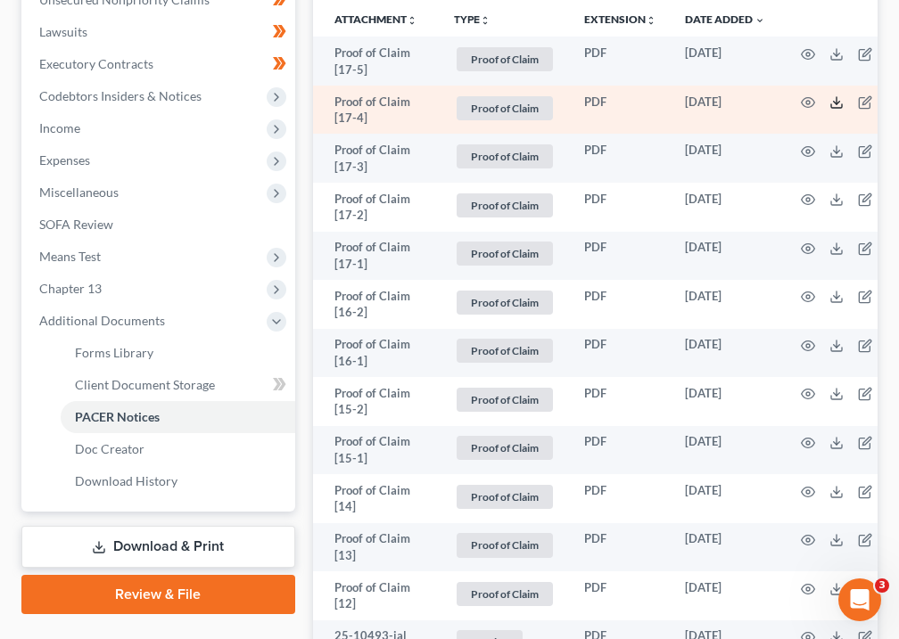
click at [836, 105] on icon at bounding box center [836, 106] width 11 height 4
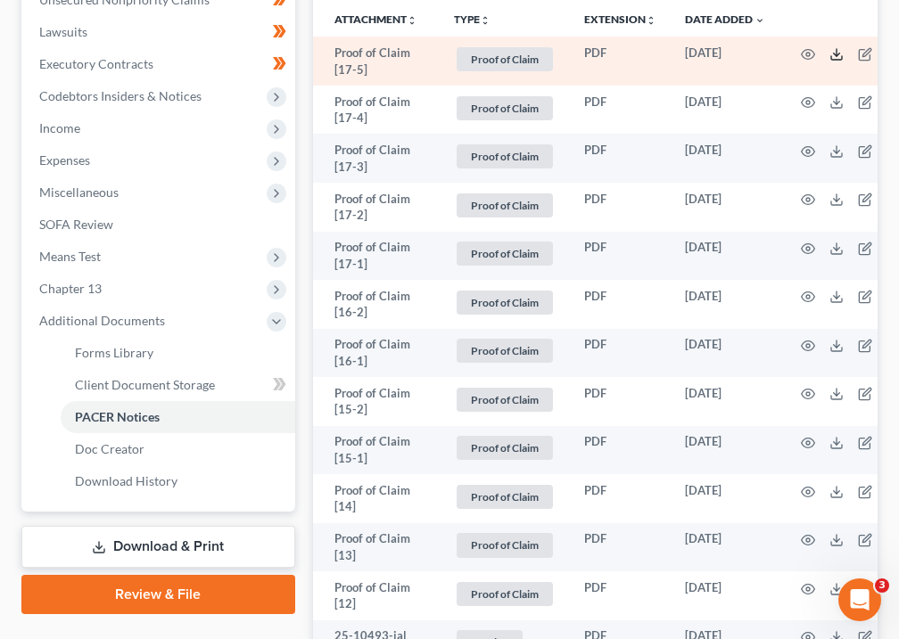
click at [833, 54] on polyline at bounding box center [836, 54] width 6 height 3
